Goal: Task Accomplishment & Management: Manage account settings

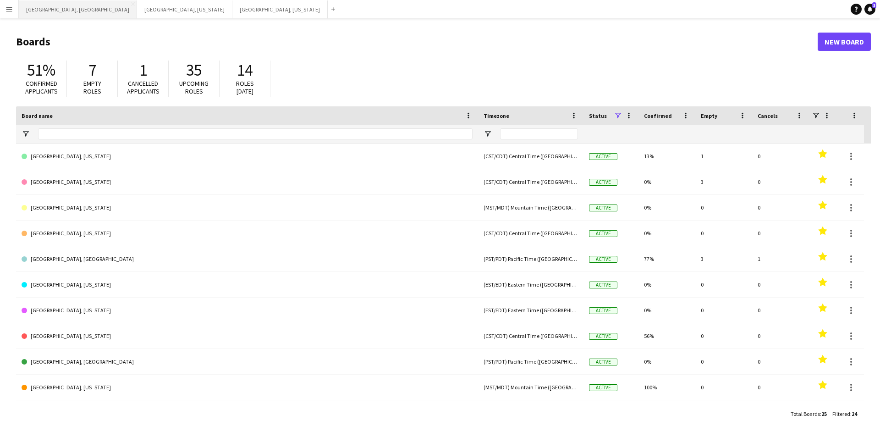
click at [32, 10] on button "[GEOGRAPHIC_DATA], [GEOGRAPHIC_DATA] Close" at bounding box center [78, 9] width 118 height 18
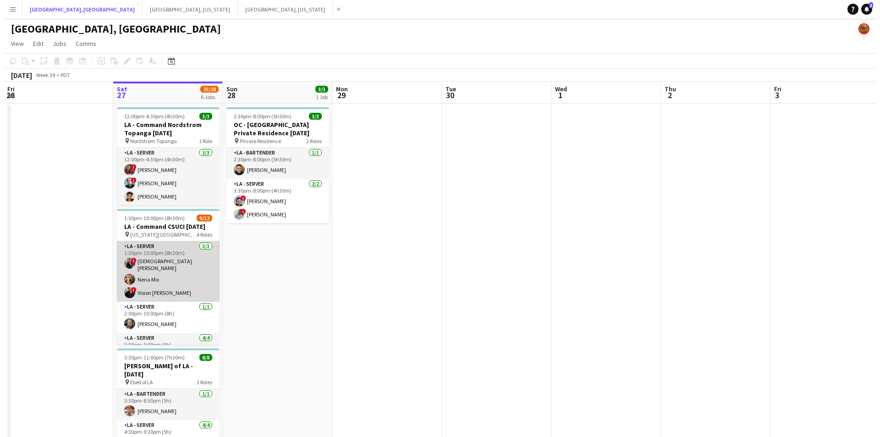
scroll to position [127, 0]
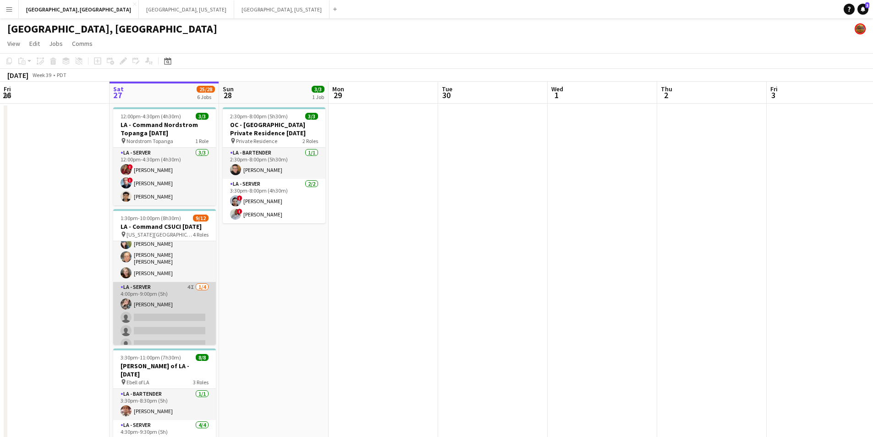
click at [163, 321] on app-card-role "LA - Server 4I 1/4 4:00pm-9:00pm (5h) Janessa Revelez single-neutral-actions si…" at bounding box center [164, 317] width 103 height 71
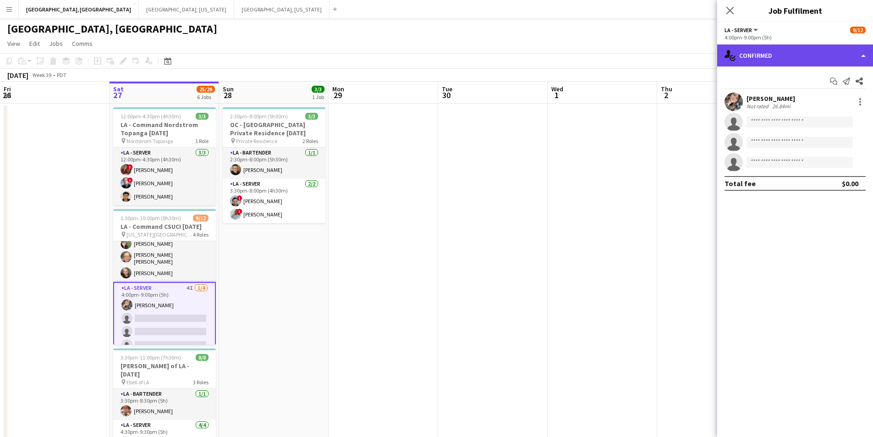
click at [857, 58] on div "single-neutral-actions-check-2 Confirmed" at bounding box center [795, 55] width 156 height 22
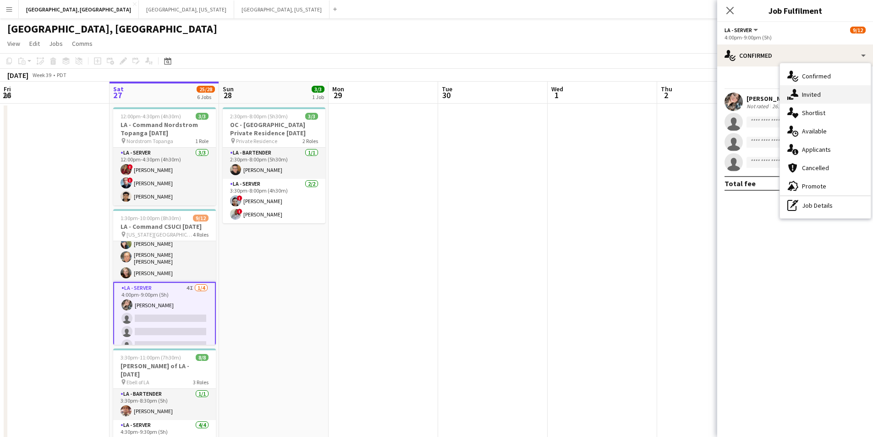
click at [844, 95] on div "single-neutral-actions-share-1 Invited" at bounding box center [825, 94] width 91 height 18
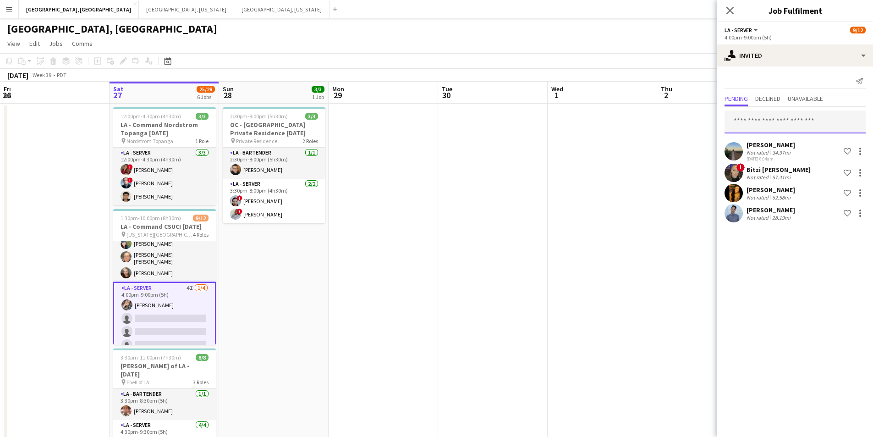
click at [778, 125] on input "text" at bounding box center [794, 121] width 141 height 23
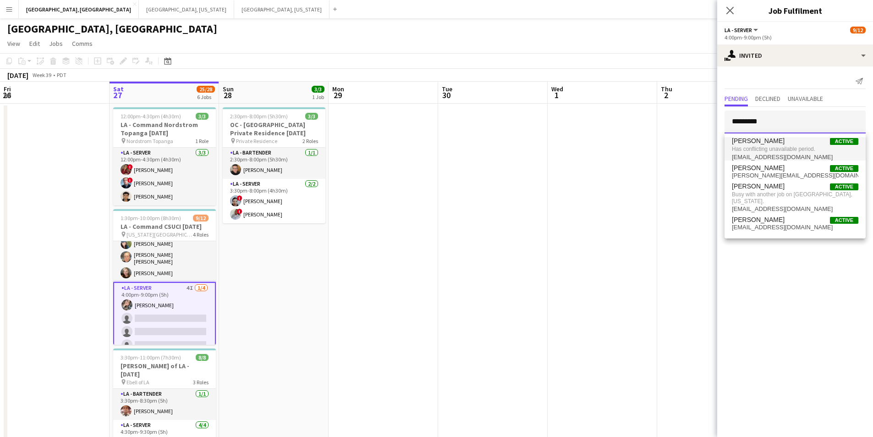
type input "*********"
click at [784, 140] on span "Christina Gonzalez" at bounding box center [758, 141] width 53 height 8
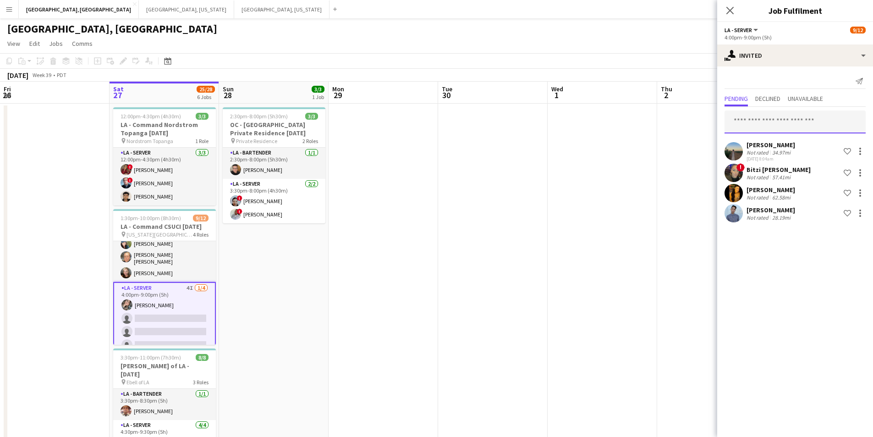
click at [779, 118] on input "text" at bounding box center [794, 121] width 141 height 23
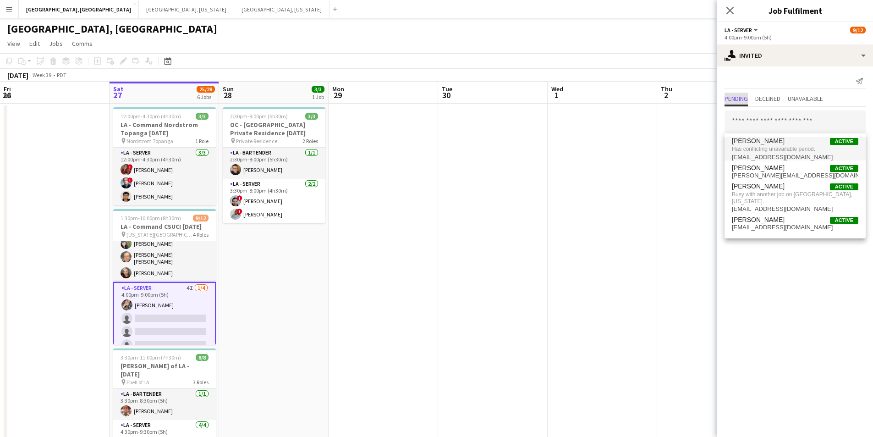
click at [731, 99] on span "Pending" at bounding box center [735, 98] width 23 height 6
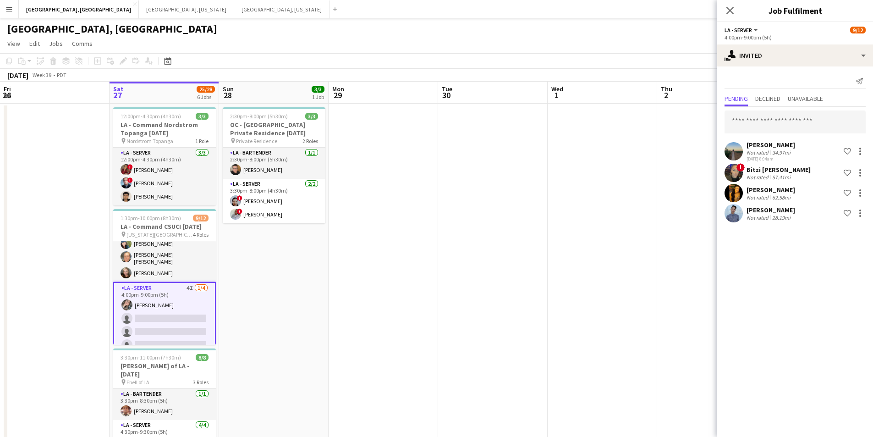
click at [0, 2] on button "Menu" at bounding box center [9, 9] width 18 height 18
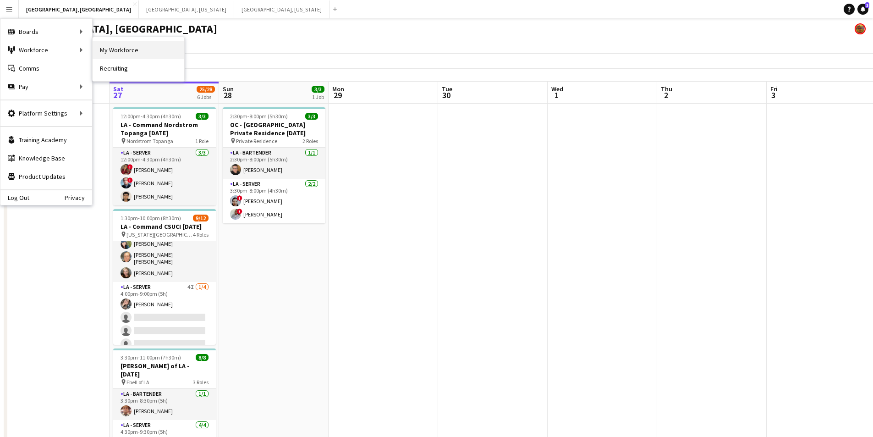
click at [120, 45] on link "My Workforce" at bounding box center [139, 50] width 92 height 18
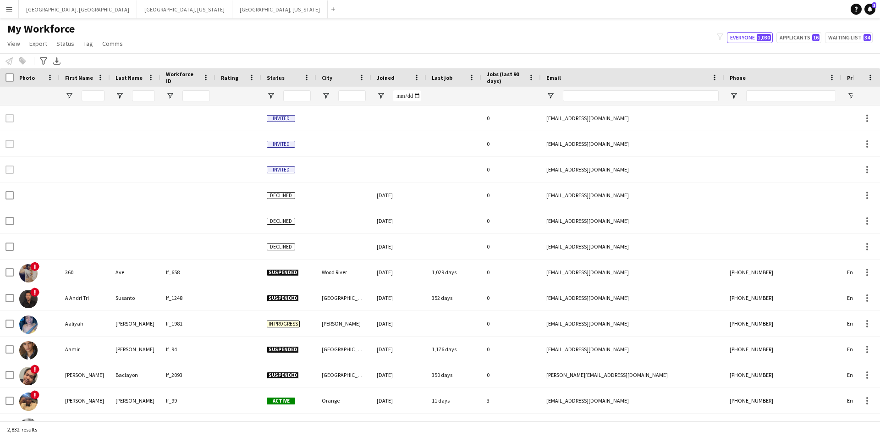
type input "******"
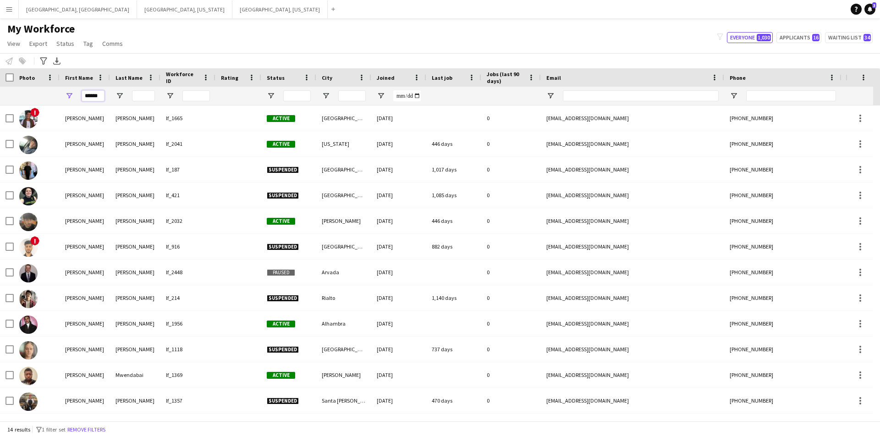
click at [97, 95] on input "******" at bounding box center [93, 95] width 23 height 11
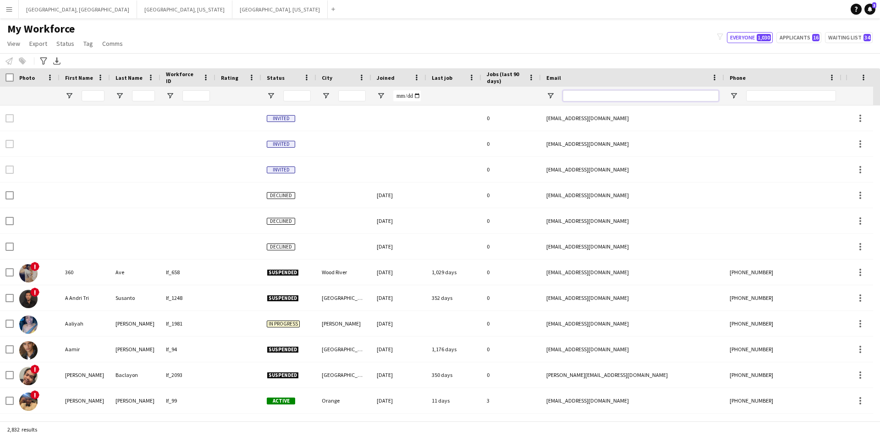
click at [638, 95] on input "Email Filter Input" at bounding box center [641, 95] width 156 height 11
paste input "**********"
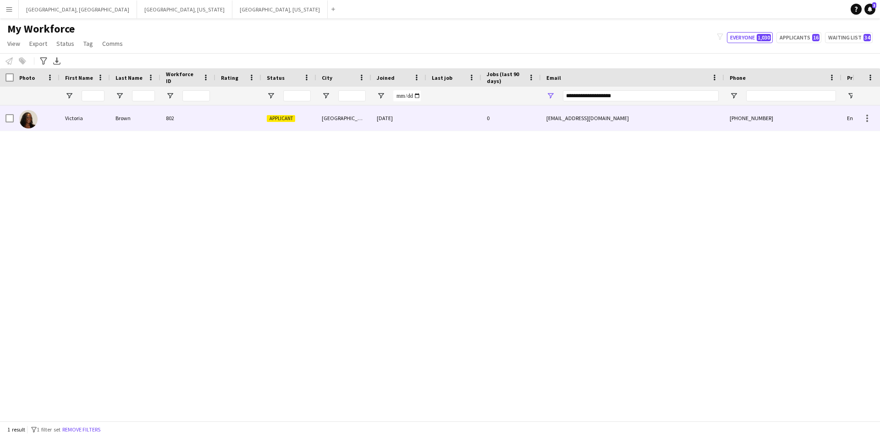
click at [187, 128] on div "802" at bounding box center [187, 117] width 55 height 25
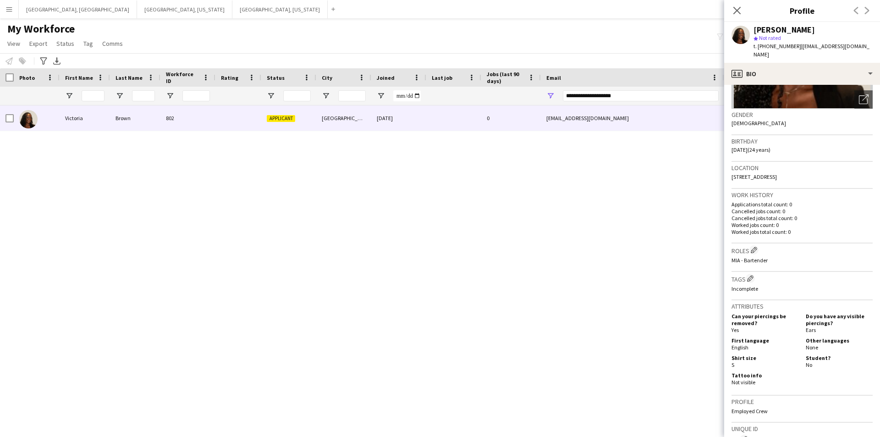
scroll to position [289, 0]
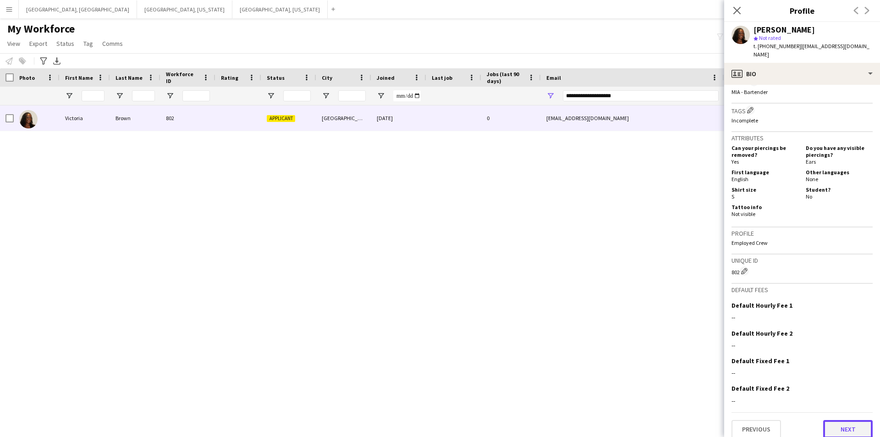
click at [836, 427] on button "Next" at bounding box center [847, 429] width 49 height 18
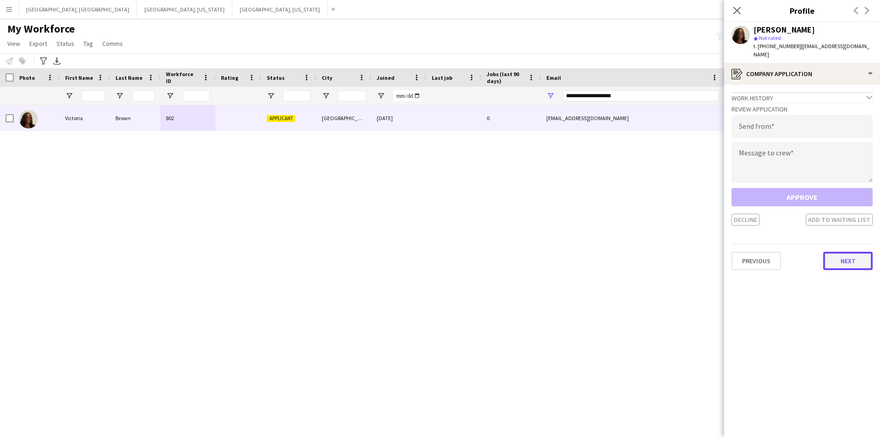
click at [850, 254] on button "Next" at bounding box center [847, 261] width 49 height 18
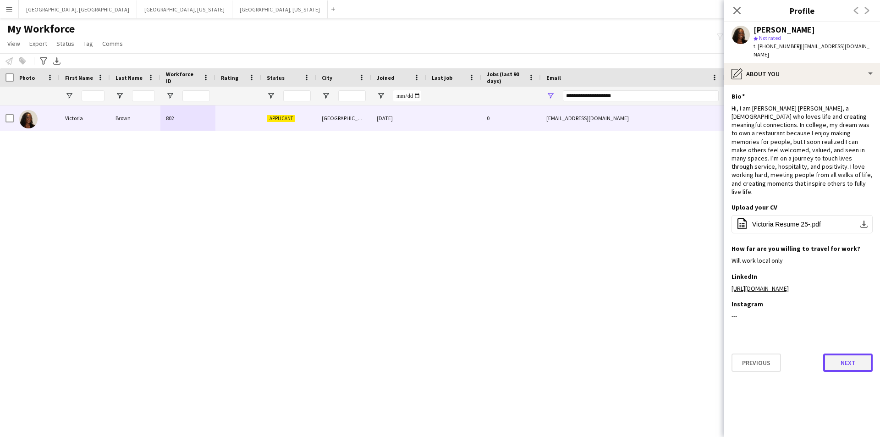
click at [852, 357] on button "Next" at bounding box center [847, 362] width 49 height 18
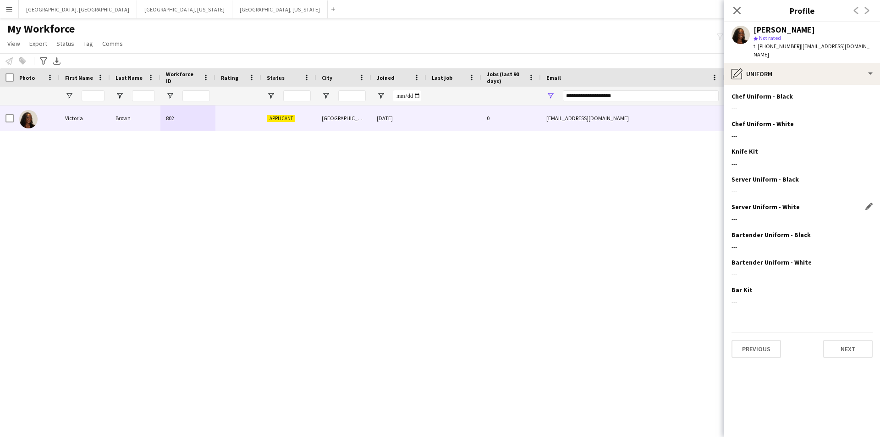
click at [769, 220] on div "Server Uniform - White Edit this field ---" at bounding box center [801, 216] width 141 height 27
click at [861, 340] on button "Next" at bounding box center [847, 349] width 49 height 18
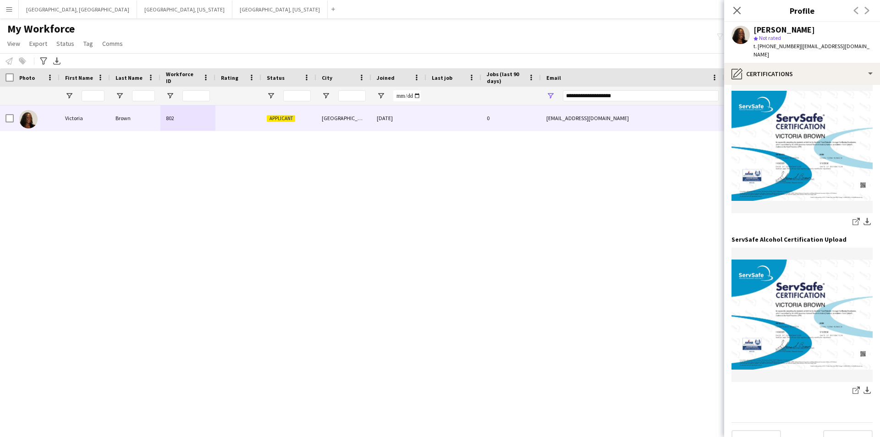
scroll to position [36, 0]
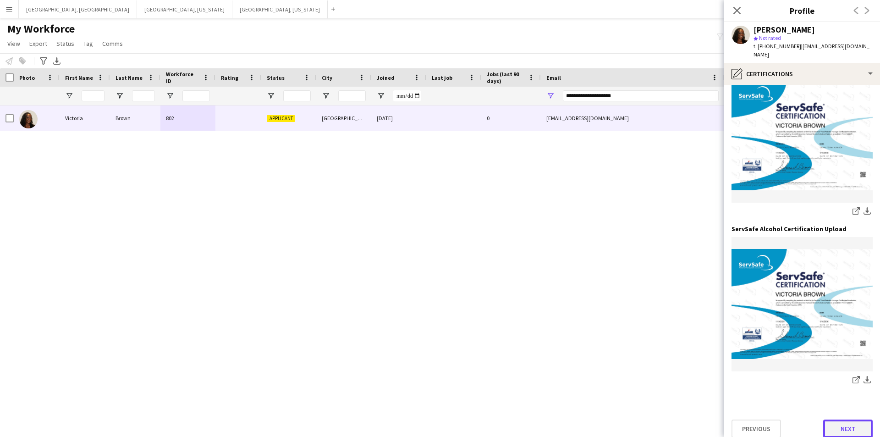
click at [847, 419] on button "Next" at bounding box center [847, 428] width 49 height 18
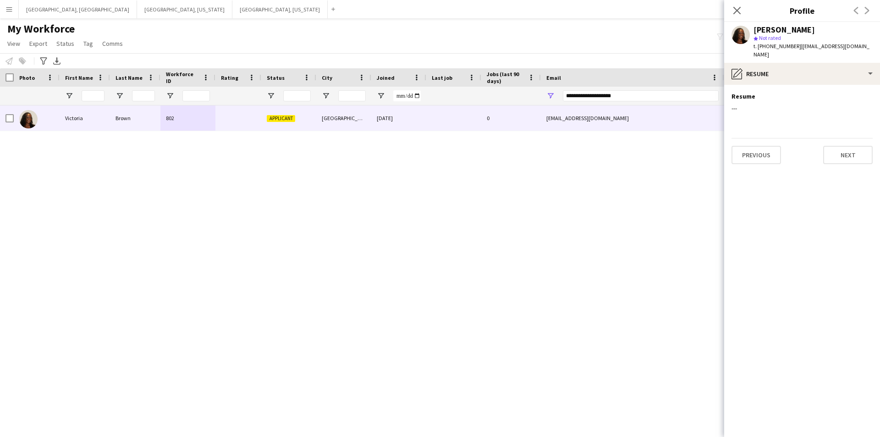
scroll to position [0, 0]
click at [757, 146] on button "Previous" at bounding box center [755, 155] width 49 height 18
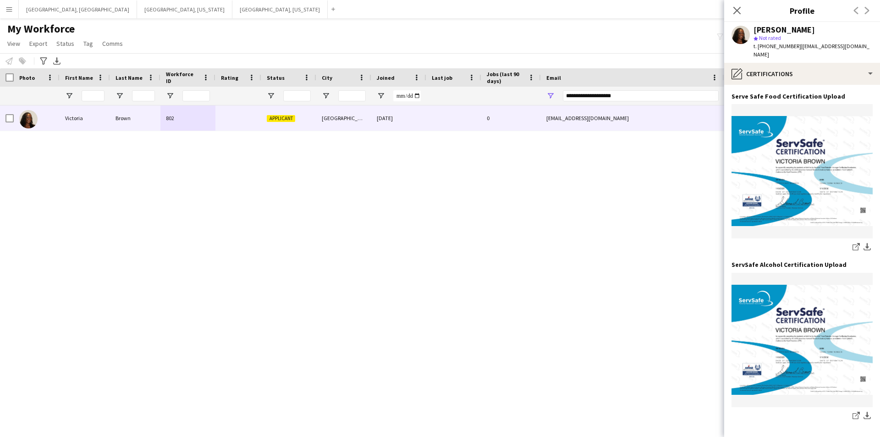
click at [757, 141] on img at bounding box center [801, 171] width 141 height 110
click at [736, 11] on icon at bounding box center [736, 10] width 9 height 9
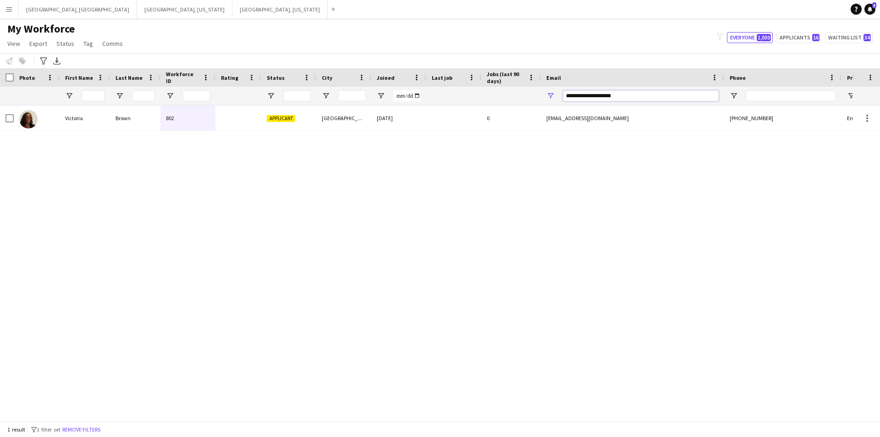
click at [607, 100] on input "**********" at bounding box center [641, 95] width 156 height 11
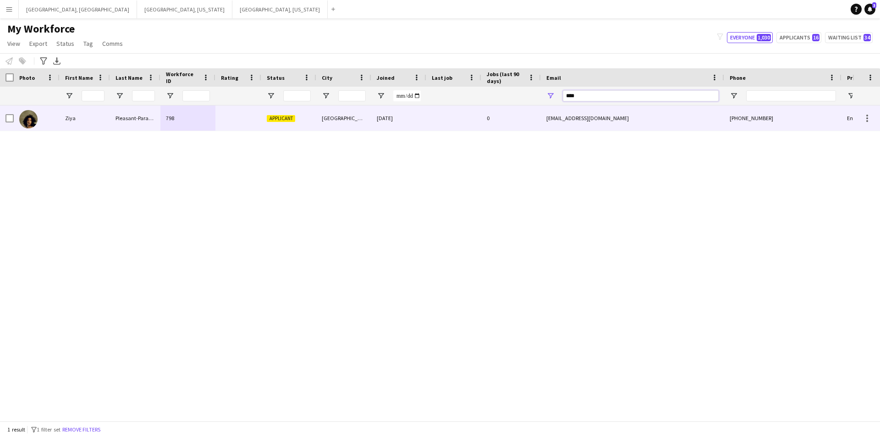
type input "****"
click at [225, 126] on div at bounding box center [238, 117] width 46 height 25
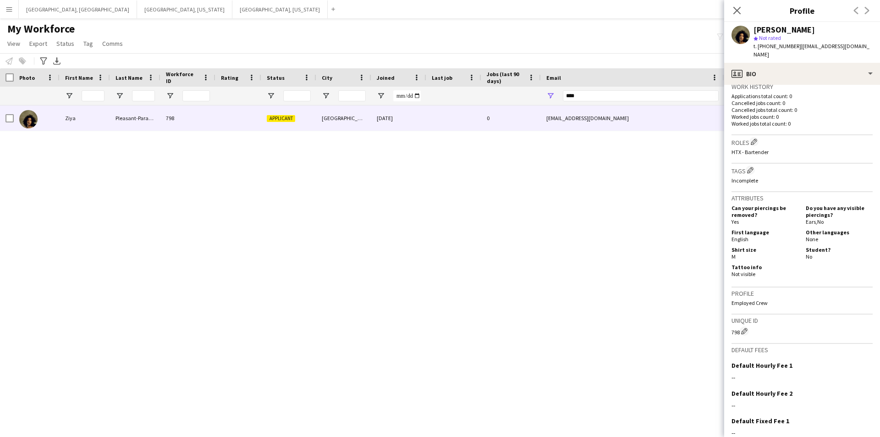
scroll to position [289, 0]
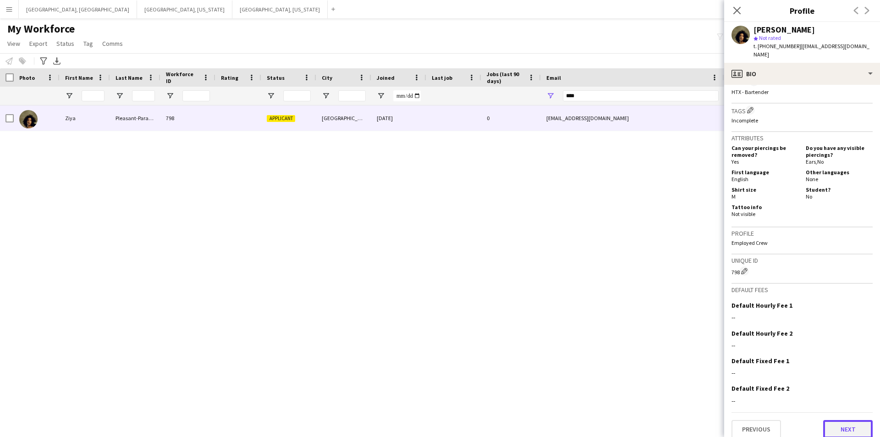
click at [838, 423] on button "Next" at bounding box center [847, 429] width 49 height 18
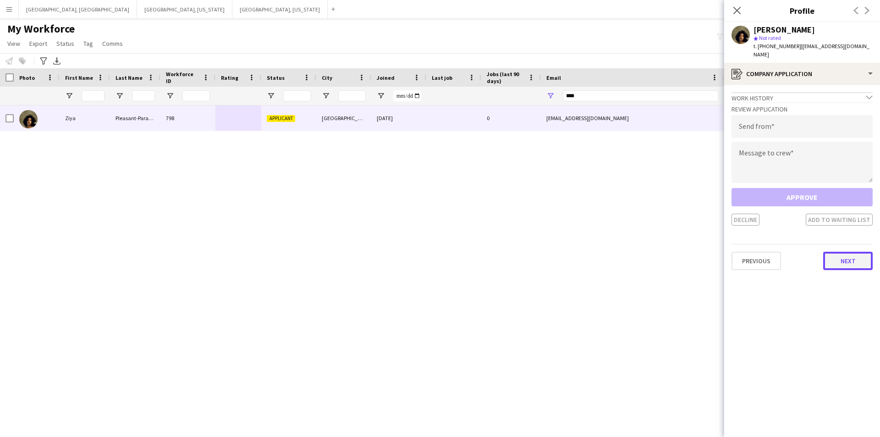
click at [846, 258] on button "Next" at bounding box center [847, 261] width 49 height 18
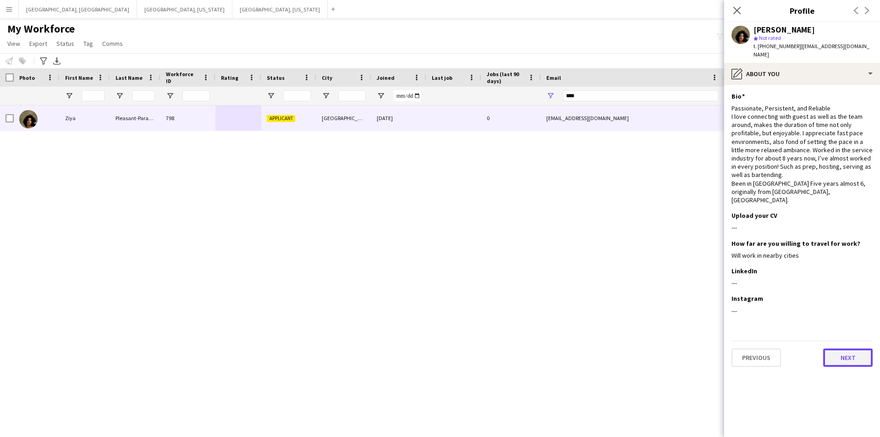
click at [856, 348] on button "Next" at bounding box center [847, 357] width 49 height 18
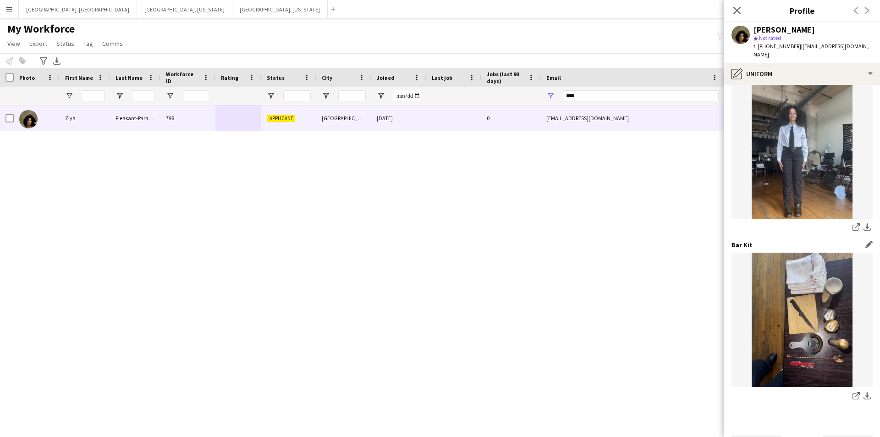
scroll to position [342, 0]
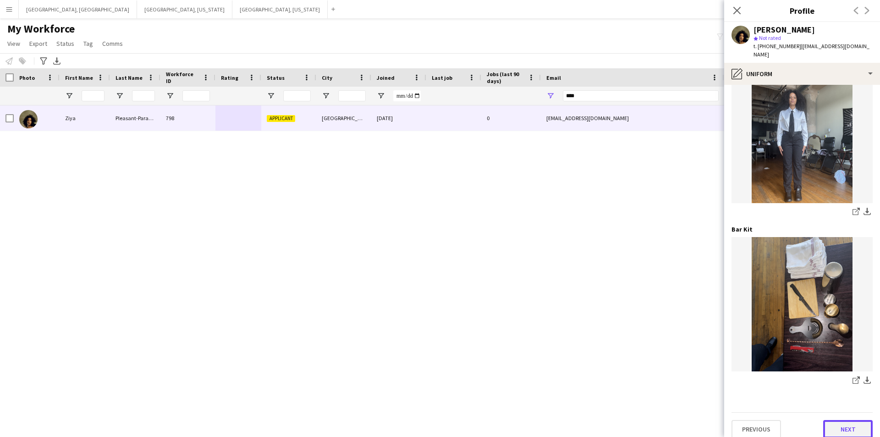
click at [832, 420] on button "Next" at bounding box center [847, 429] width 49 height 18
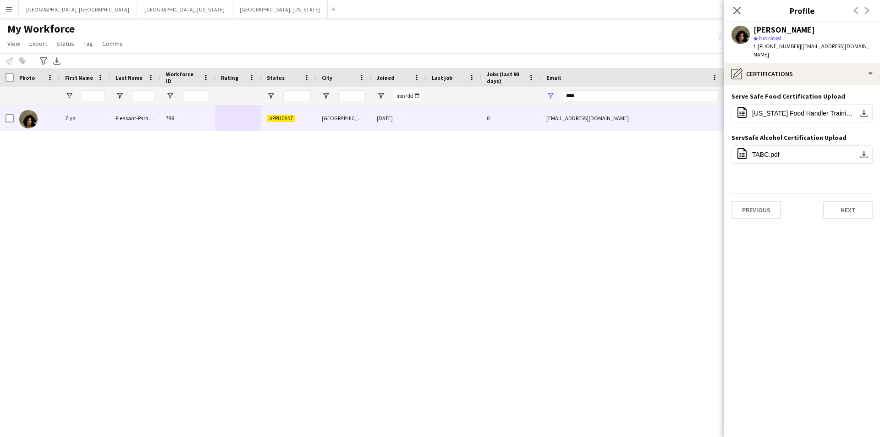
scroll to position [0, 0]
click at [753, 205] on button "Previous" at bounding box center [755, 210] width 49 height 18
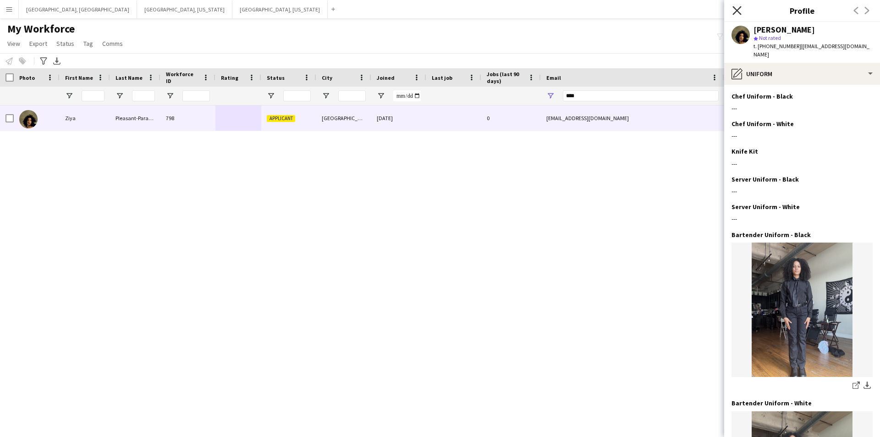
click at [738, 14] on icon "Close pop-in" at bounding box center [736, 10] width 9 height 9
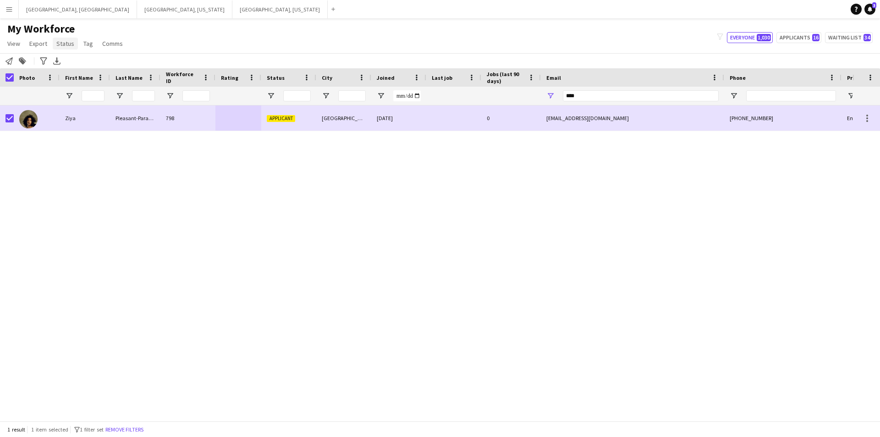
click at [68, 41] on span "Status" at bounding box center [65, 43] width 18 height 8
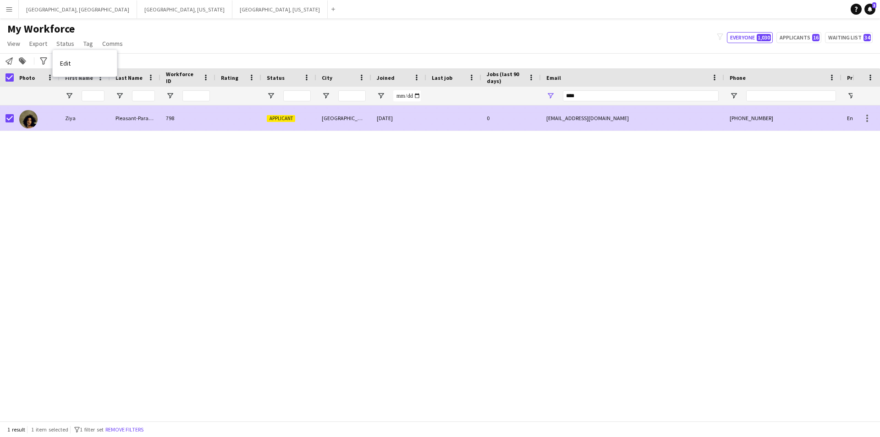
click at [464, 120] on div at bounding box center [453, 117] width 55 height 25
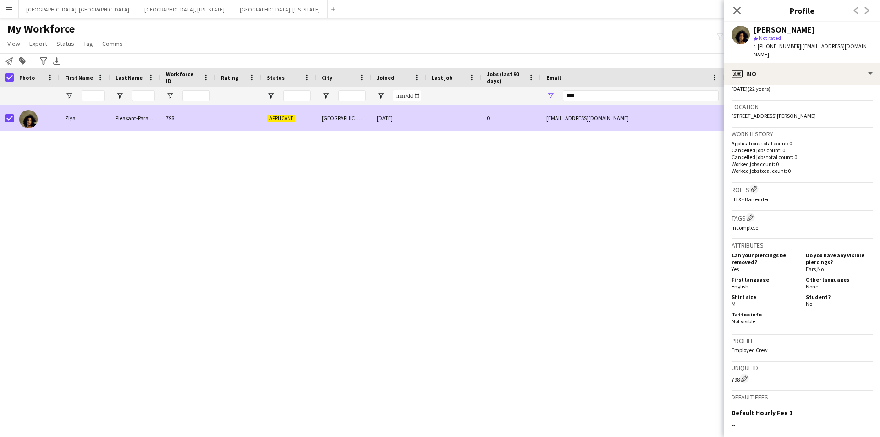
scroll to position [289, 0]
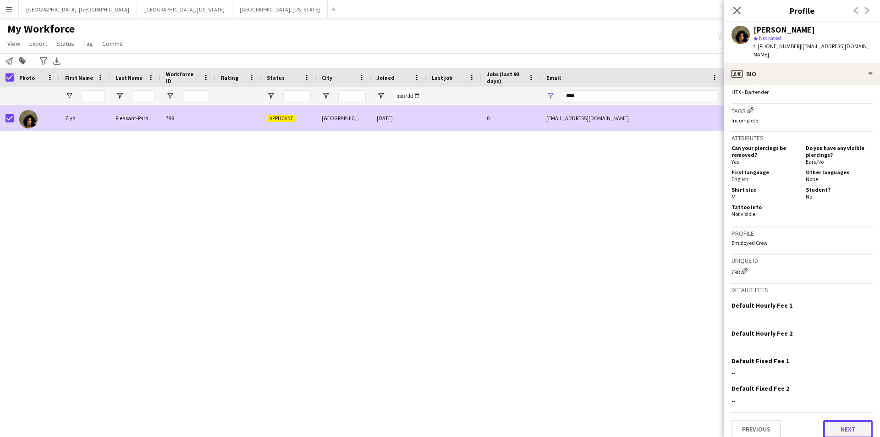
click at [849, 422] on button "Next" at bounding box center [847, 429] width 49 height 18
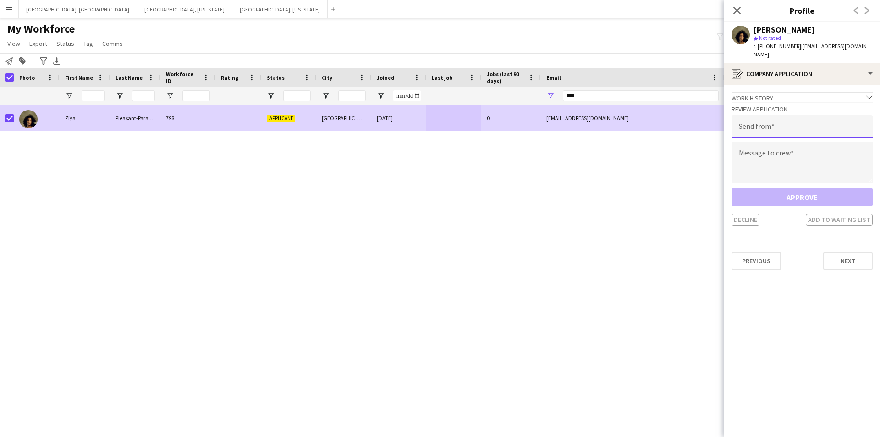
click at [791, 117] on input "email" at bounding box center [801, 126] width 141 height 23
type input "**********"
click at [778, 152] on textarea at bounding box center [801, 162] width 141 height 41
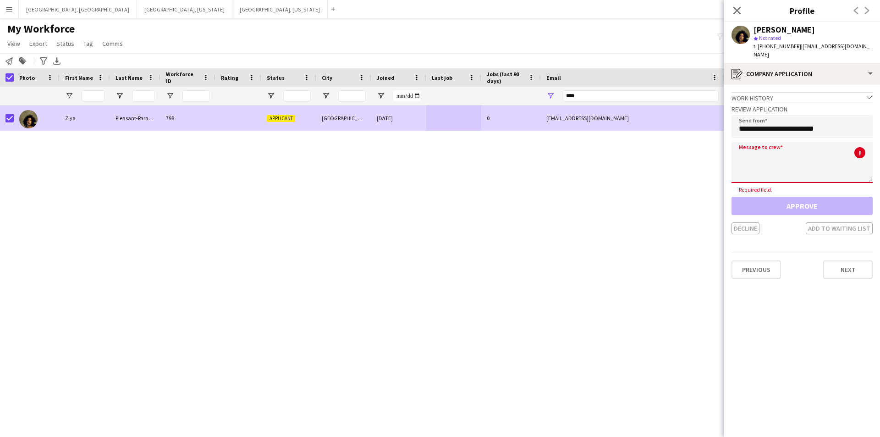
paste textarea "**********"
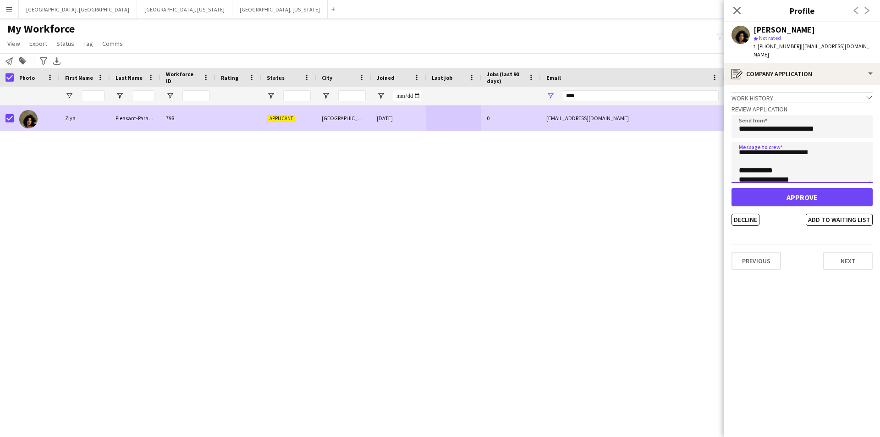
scroll to position [0, 0]
type textarea "**********"
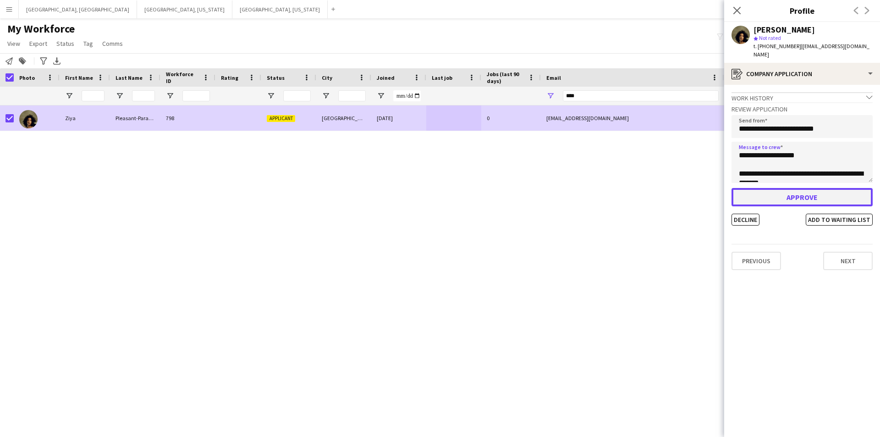
click at [810, 189] on button "Approve" at bounding box center [801, 197] width 141 height 18
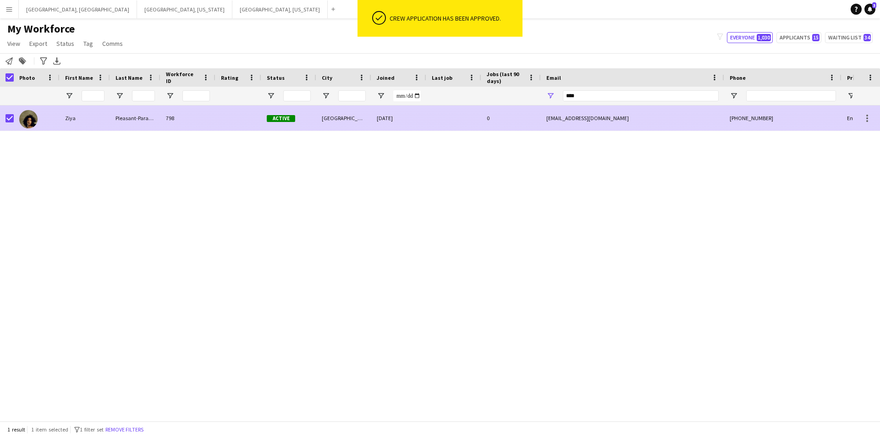
click at [150, 121] on div "Pleasant-Paramo" at bounding box center [135, 117] width 50 height 25
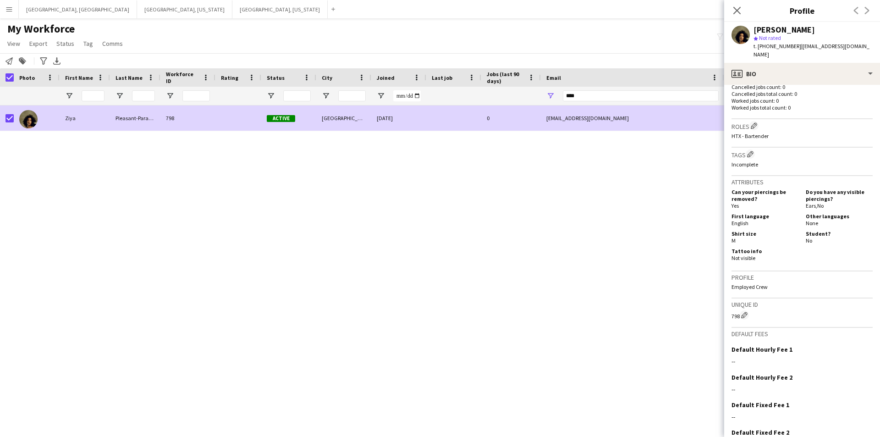
scroll to position [289, 0]
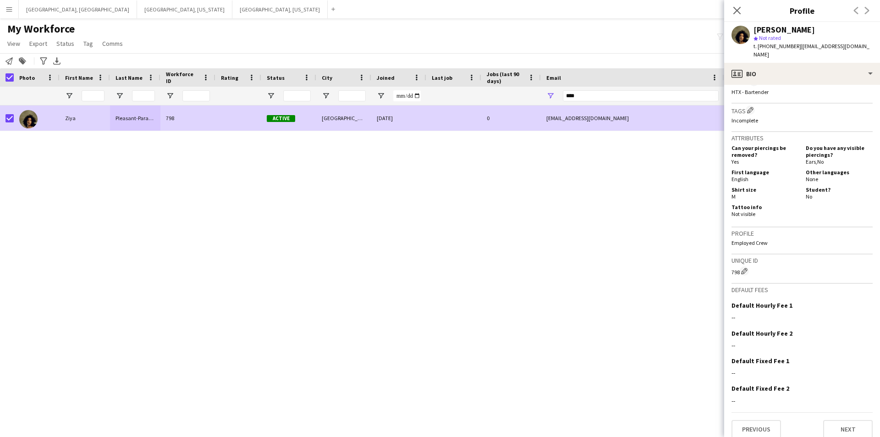
click at [845, 412] on div "Previous Next" at bounding box center [801, 425] width 141 height 26
click at [853, 420] on button "Next" at bounding box center [847, 429] width 49 height 18
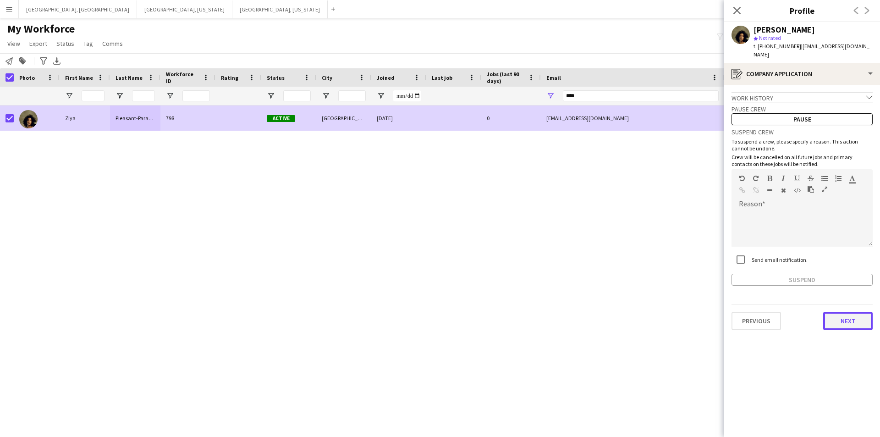
click at [842, 312] on button "Next" at bounding box center [847, 321] width 49 height 18
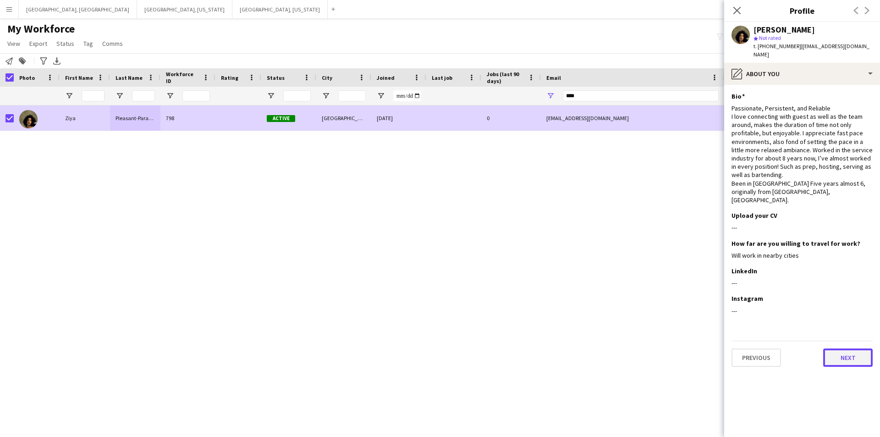
click at [849, 348] on button "Next" at bounding box center [847, 357] width 49 height 18
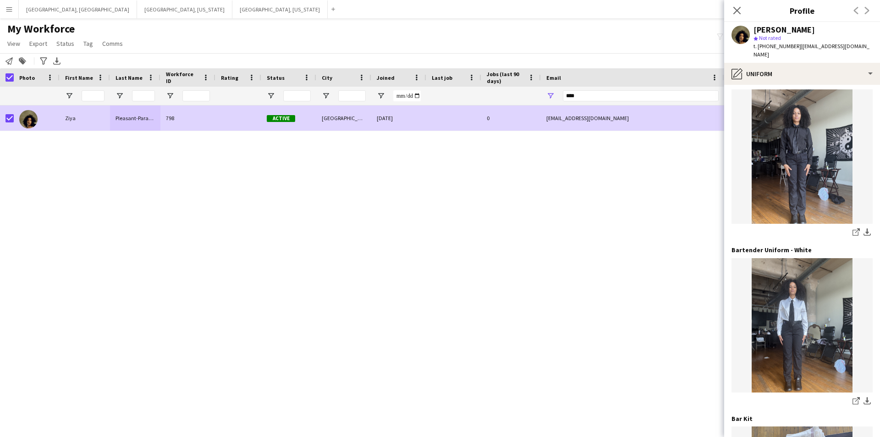
scroll to position [0, 0]
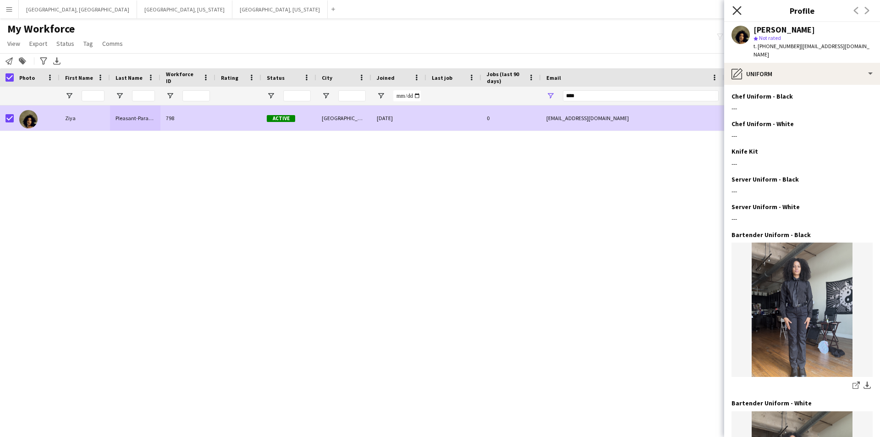
click at [735, 6] on icon "Close pop-in" at bounding box center [736, 10] width 9 height 9
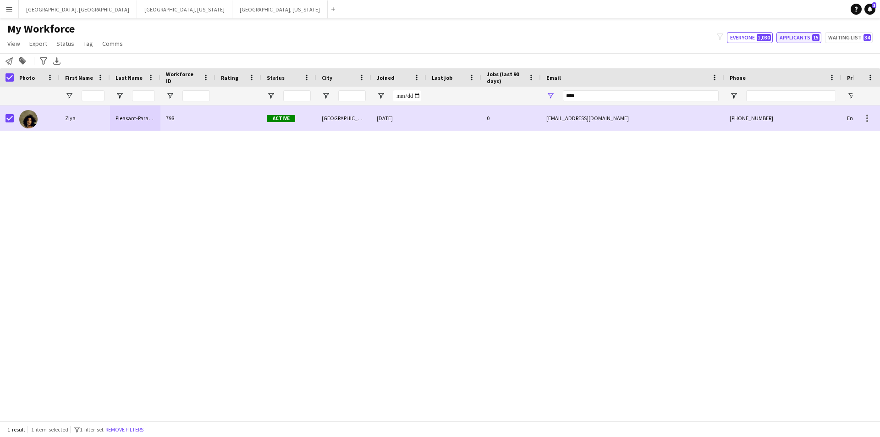
click at [814, 40] on span "15" at bounding box center [815, 37] width 7 height 7
type input "**********"
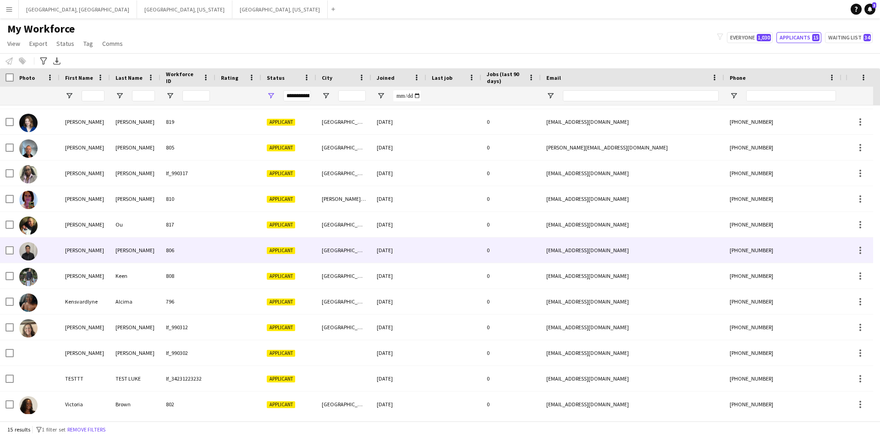
scroll to position [77, 0]
